Goal: Task Accomplishment & Management: Manage account settings

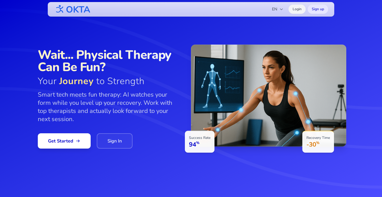
click at [298, 7] on link "Login" at bounding box center [297, 9] width 17 height 9
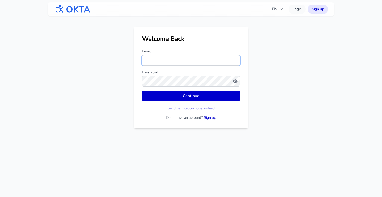
type input "**********"
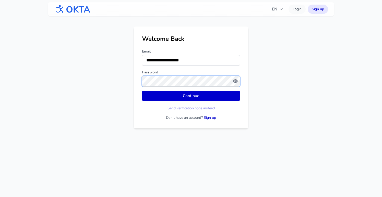
click at [191, 96] on button "Continue" at bounding box center [191, 96] width 98 height 10
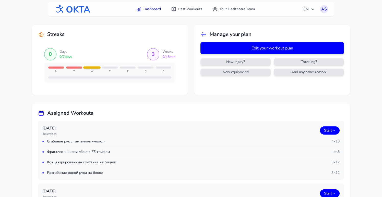
click at [271, 46] on button "Edit your workout plan" at bounding box center [272, 48] width 144 height 12
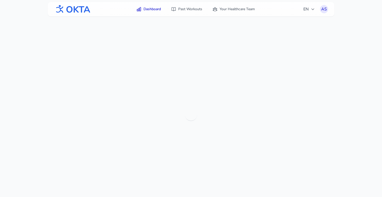
click at [154, 10] on link "Dashboard" at bounding box center [148, 9] width 31 height 9
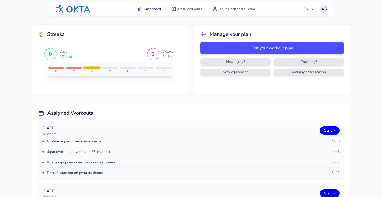
click at [300, 72] on span "And any other reason!" at bounding box center [309, 72] width 68 height 5
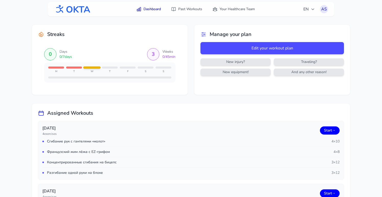
click at [190, 67] on div "Streaks 0 Days 0 / 7 days 3 Weeks 0 / 45 min M T W T F S S Manage your plan Edi…" at bounding box center [191, 60] width 319 height 71
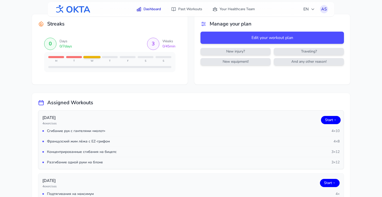
scroll to position [8, 0]
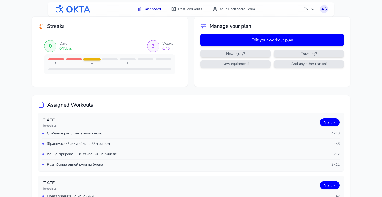
click at [241, 38] on button "Edit your workout plan" at bounding box center [272, 40] width 144 height 12
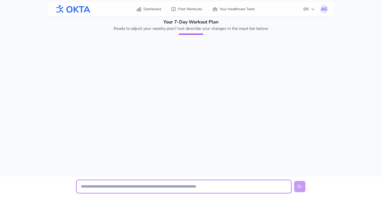
click at [141, 186] on input "text" at bounding box center [184, 187] width 215 height 13
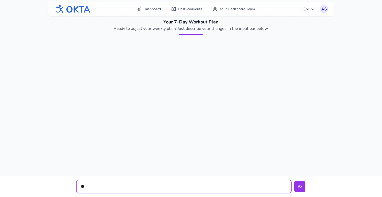
type input "*"
type input "**********"
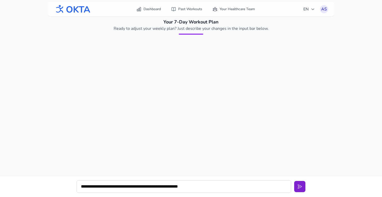
click at [300, 186] on icon at bounding box center [300, 187] width 4 height 4
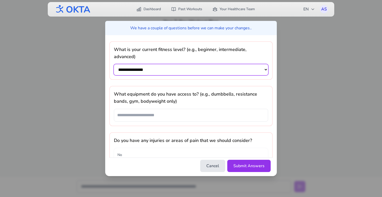
select select "********"
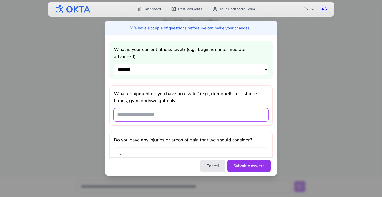
click at [165, 109] on input "text" at bounding box center [191, 115] width 154 height 13
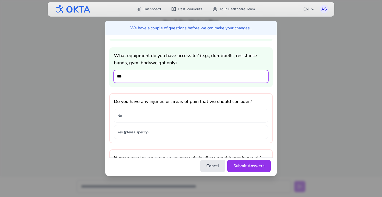
scroll to position [44, 0]
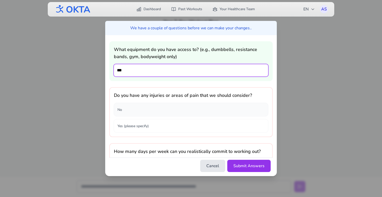
type input "***"
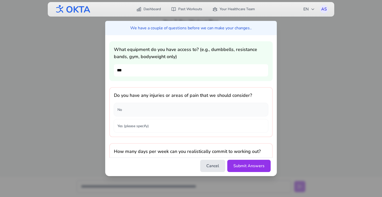
click at [182, 103] on button "No" at bounding box center [191, 109] width 154 height 13
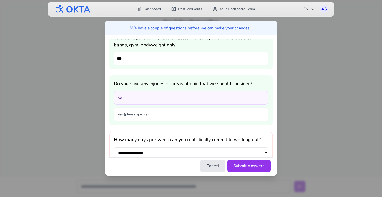
scroll to position [59, 0]
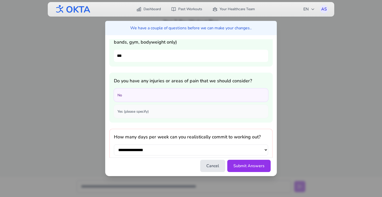
click at [189, 105] on button "Yes (please specify)" at bounding box center [191, 111] width 154 height 13
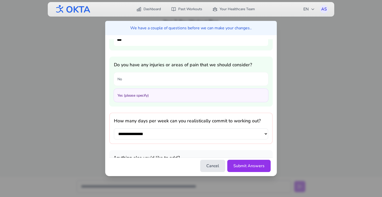
scroll to position [78, 0]
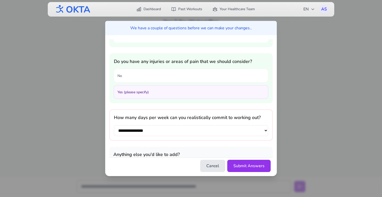
click at [180, 86] on button "Yes (please specify)" at bounding box center [191, 92] width 154 height 13
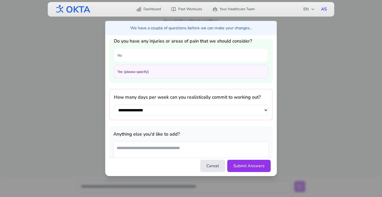
scroll to position [98, 0]
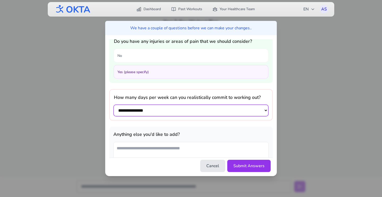
select select "*"
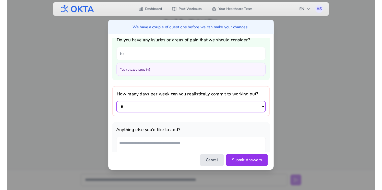
scroll to position [98, 0]
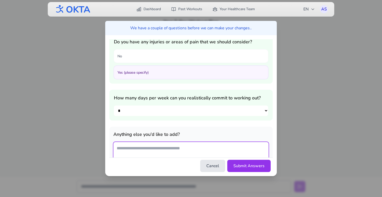
click at [164, 142] on textarea at bounding box center [190, 154] width 155 height 25
type textarea "*"
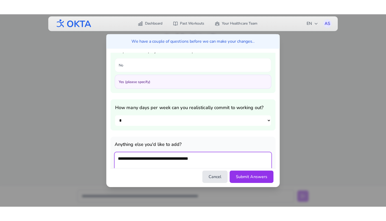
scroll to position [102, 0]
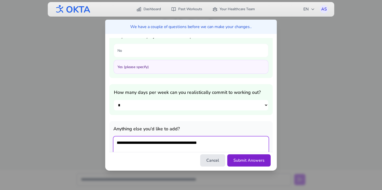
type textarea "**********"
click at [257, 159] on button "Submit Answers" at bounding box center [248, 161] width 43 height 12
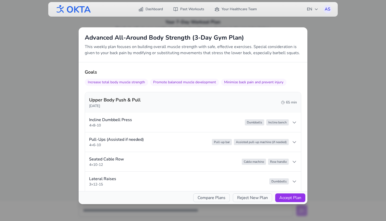
scroll to position [0, 0]
click at [297, 140] on icon at bounding box center [294, 141] width 5 height 5
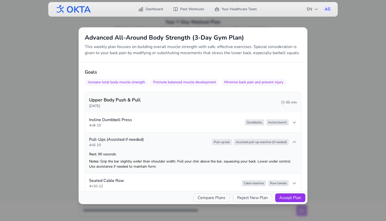
click at [297, 140] on icon at bounding box center [294, 141] width 5 height 5
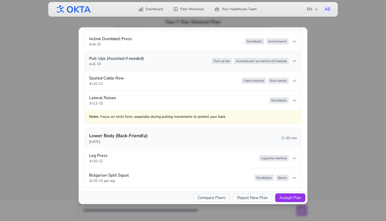
scroll to position [83, 0]
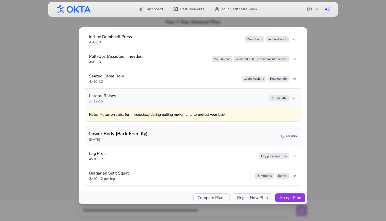
click at [298, 97] on summary "Lateral Raises 3 × 12-15 Dumbbells" at bounding box center [193, 98] width 216 height 19
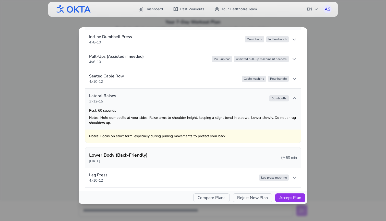
click at [297, 97] on summary "Lateral Raises 3 × 12-15 Dumbbells" at bounding box center [193, 98] width 216 height 19
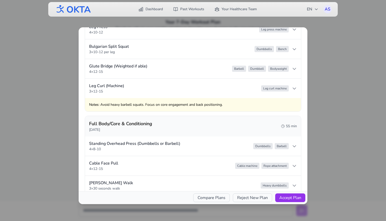
scroll to position [216, 0]
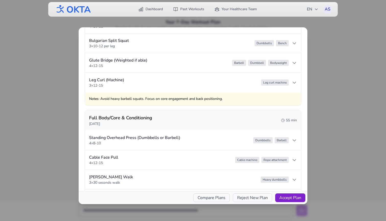
click at [299, 197] on button "Accept Plan" at bounding box center [290, 197] width 30 height 9
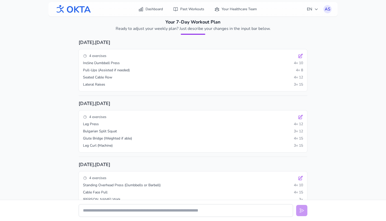
scroll to position [0, 0]
click at [155, 10] on link "Dashboard" at bounding box center [150, 9] width 31 height 9
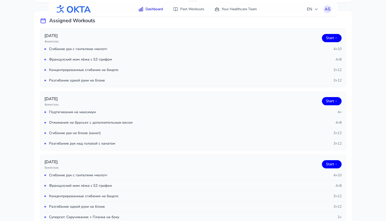
scroll to position [93, 0]
click at [313, 7] on span "EN" at bounding box center [312, 9] width 11 height 6
click at [308, 29] on button "Русский" at bounding box center [297, 31] width 49 height 9
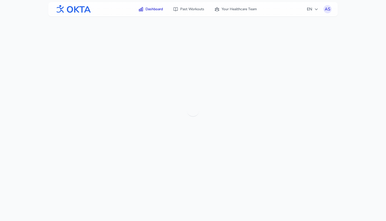
scroll to position [16, 0]
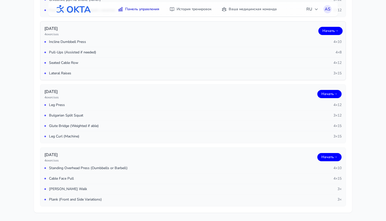
scroll to position [899, 0]
click at [237, 9] on link "Ваша медицинская команда" at bounding box center [249, 9] width 61 height 9
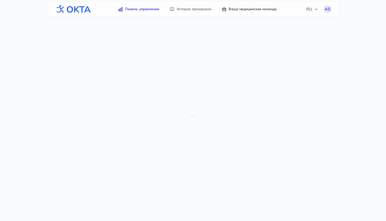
click at [237, 9] on link "Ваша медицинская команда" at bounding box center [249, 9] width 61 height 9
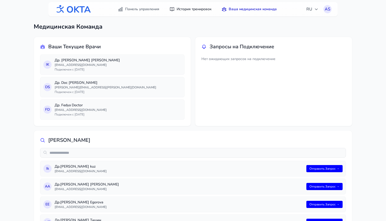
click at [203, 9] on link "История тренировок" at bounding box center [191, 9] width 48 height 9
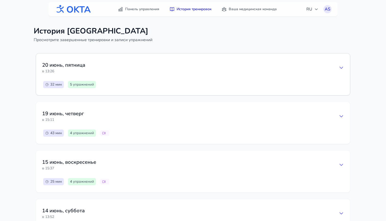
click at [230, 65] on div "20 июнь , пятница в 13:26" at bounding box center [193, 68] width 302 height 16
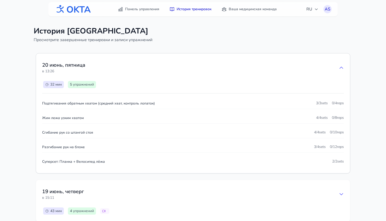
click at [230, 65] on div "20 июнь , пятница в 13:26" at bounding box center [193, 68] width 302 height 16
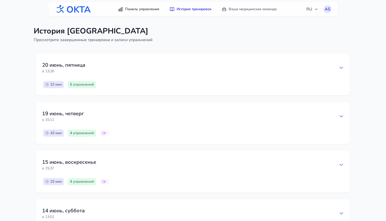
click at [141, 7] on link "Панель управления" at bounding box center [139, 9] width 48 height 9
